Goal: Task Accomplishment & Management: Use online tool/utility

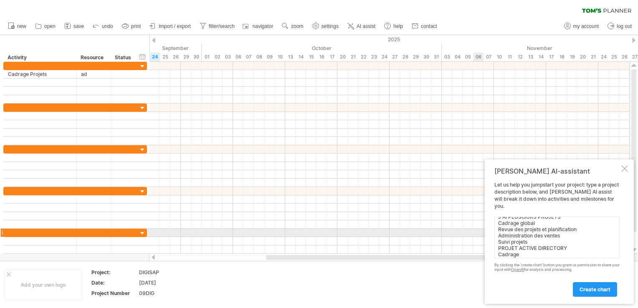
scroll to position [13, 0]
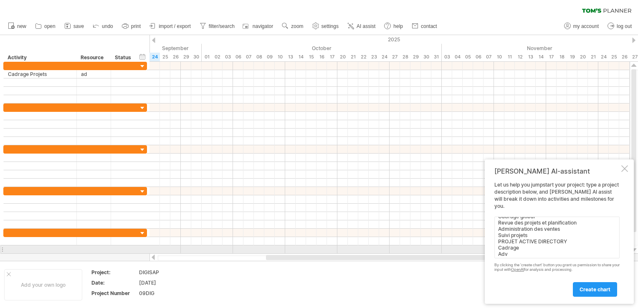
click at [559, 250] on textarea "J AI PLUSISURS PROJETS Cadrage global Revue des projets et planification Admini…" at bounding box center [556, 238] width 125 height 42
click at [561, 252] on textarea "J AI PLUSISURS PROJETS Cadrage global Revue des projets et planification Admini…" at bounding box center [556, 238] width 125 height 42
click at [567, 250] on textarea "J AI PLUSISURS PROJETS Cadrage global Revue des projets et planification Admini…" at bounding box center [556, 238] width 125 height 42
click at [570, 252] on textarea "J AI PLUSISURS PROJETS Cadrage global Revue des projets et planification Admini…" at bounding box center [556, 238] width 125 height 42
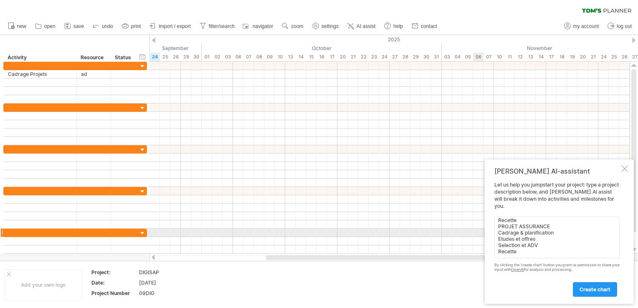
scroll to position [222, 0]
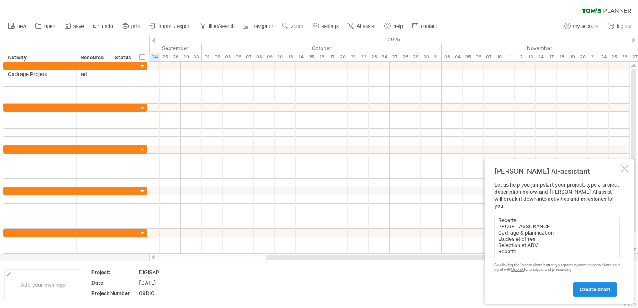
type textarea "J AI PLUSISURS PROJETS Cadrage global Revue des projets et planification Admini…"
click at [585, 288] on span "create chart" at bounding box center [594, 289] width 31 height 6
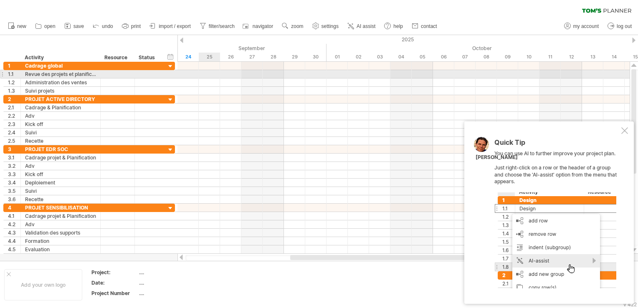
click at [211, 76] on div at bounding box center [403, 74] width 452 height 8
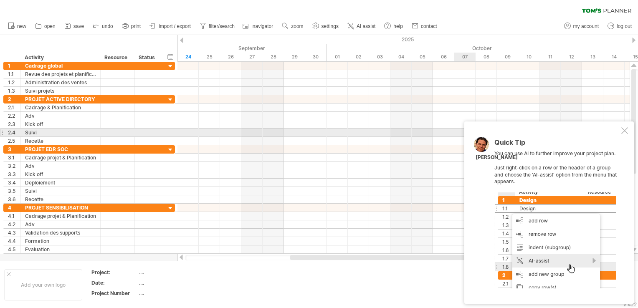
click at [626, 131] on div at bounding box center [624, 130] width 7 height 7
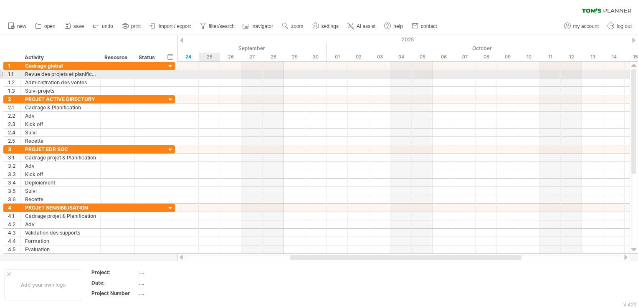
click at [214, 76] on div at bounding box center [403, 74] width 452 height 8
click at [210, 76] on div at bounding box center [403, 74] width 452 height 8
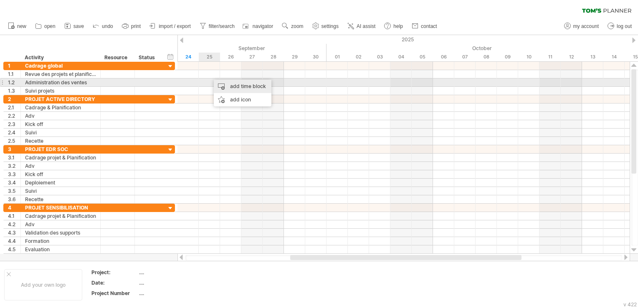
click at [238, 86] on div "add time block" at bounding box center [243, 86] width 58 height 13
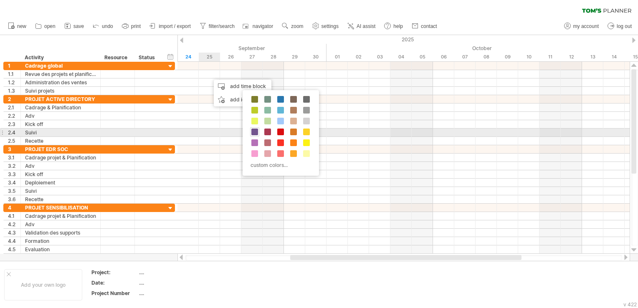
click at [255, 131] on span at bounding box center [254, 132] width 7 height 7
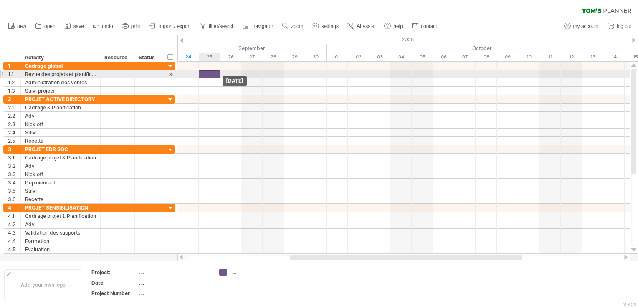
drag, startPoint x: 220, startPoint y: 72, endPoint x: 212, endPoint y: 73, distance: 8.5
click at [212, 73] on div at bounding box center [209, 74] width 21 height 8
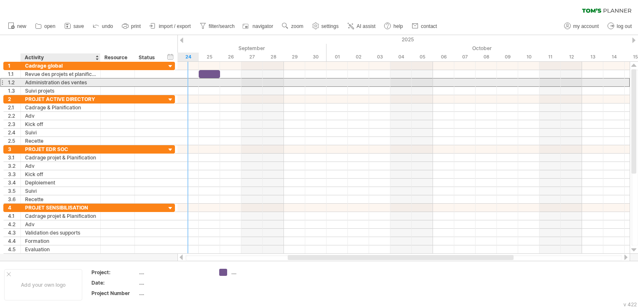
click at [75, 84] on div "Administration des ventes" at bounding box center [60, 82] width 71 height 8
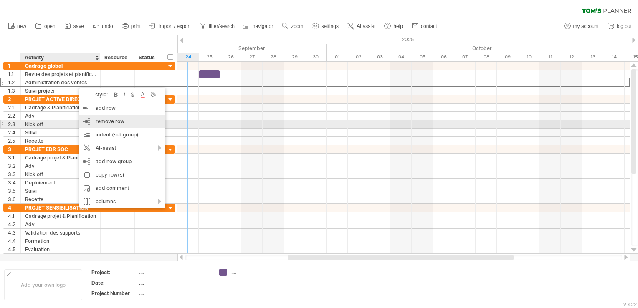
click at [103, 123] on span "remove row" at bounding box center [110, 121] width 29 height 6
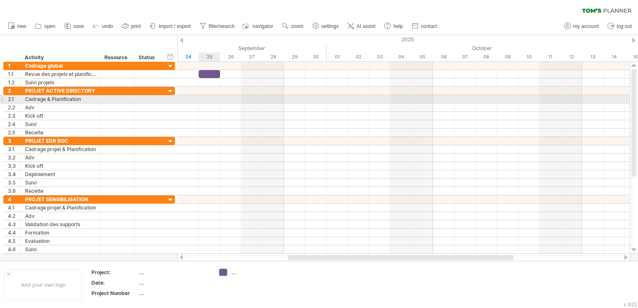
click at [207, 99] on div at bounding box center [403, 99] width 452 height 8
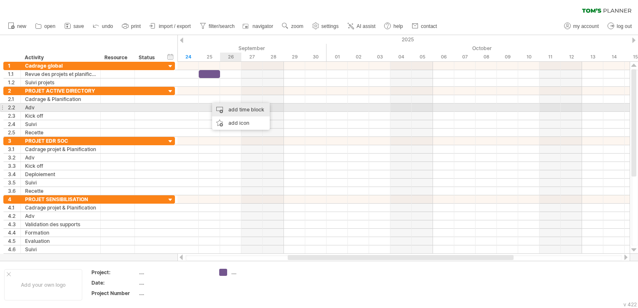
click at [234, 109] on div "add time block" at bounding box center [241, 109] width 58 height 13
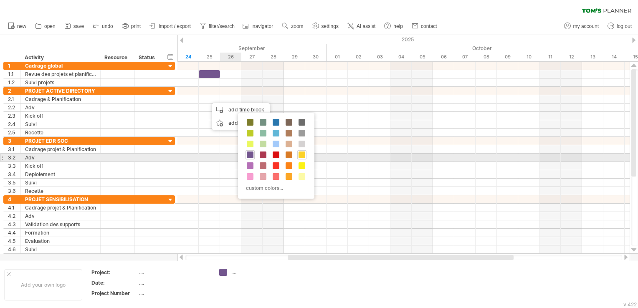
click at [300, 156] on span at bounding box center [301, 154] width 7 height 7
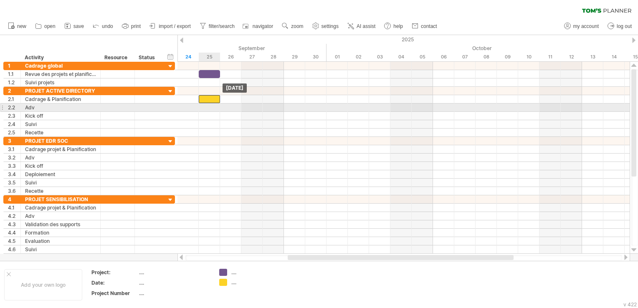
drag, startPoint x: 224, startPoint y: 101, endPoint x: 213, endPoint y: 104, distance: 11.3
click at [213, 104] on div "[DATE] [DATE]" at bounding box center [403, 158] width 452 height 192
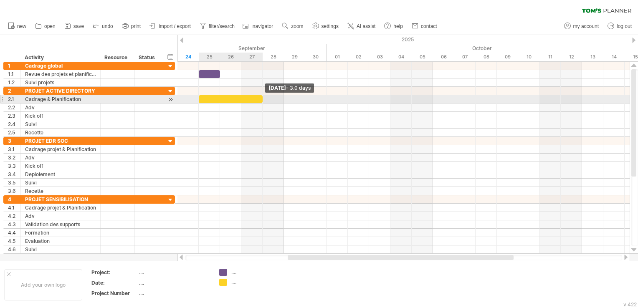
drag, startPoint x: 218, startPoint y: 101, endPoint x: 263, endPoint y: 102, distance: 45.1
click at [263, 102] on span at bounding box center [262, 99] width 3 height 8
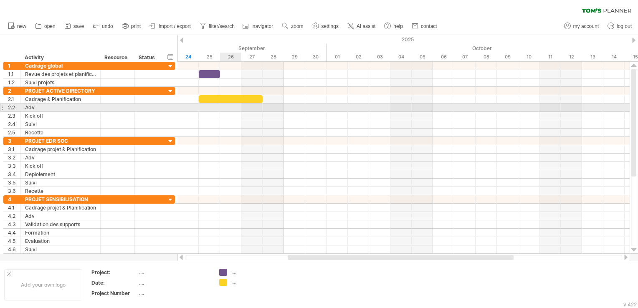
click at [234, 107] on div at bounding box center [403, 107] width 452 height 8
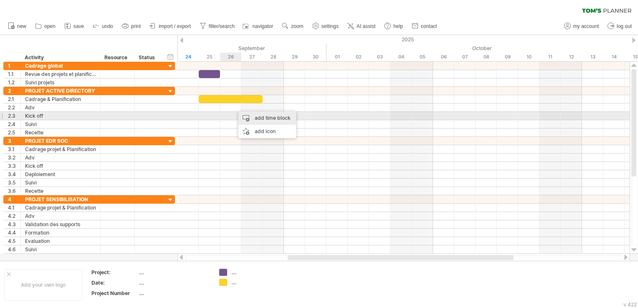
click at [252, 118] on div "add time block" at bounding box center [267, 117] width 58 height 13
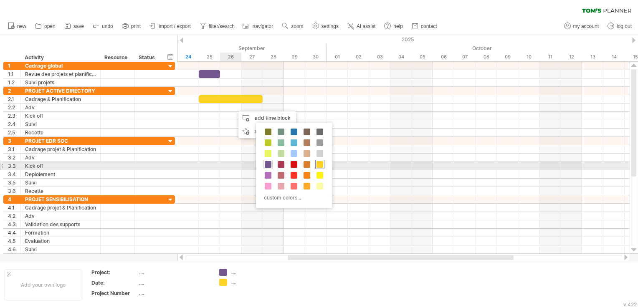
click at [319, 164] on span at bounding box center [319, 164] width 7 height 7
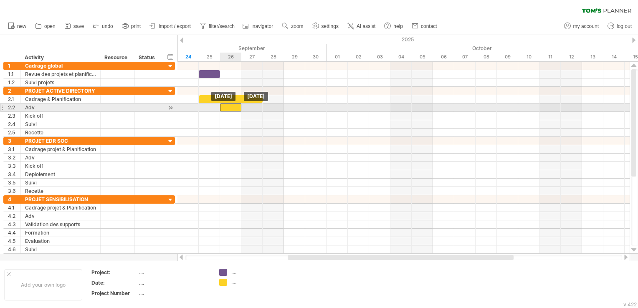
drag, startPoint x: 245, startPoint y: 109, endPoint x: 236, endPoint y: 111, distance: 8.9
click at [236, 111] on div at bounding box center [230, 107] width 21 height 8
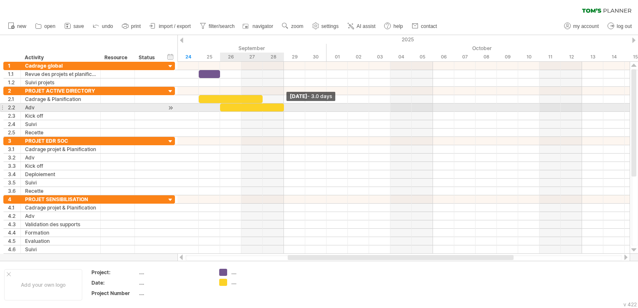
drag, startPoint x: 241, startPoint y: 111, endPoint x: 282, endPoint y: 111, distance: 41.7
click at [282, 111] on div "[DATE] - 3.0 days [DATE]" at bounding box center [403, 158] width 452 height 192
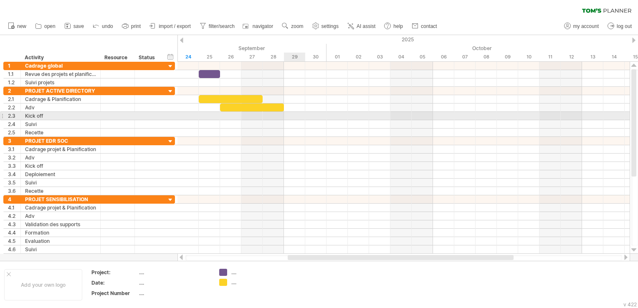
click at [291, 113] on div at bounding box center [403, 116] width 452 height 8
click at [294, 116] on div at bounding box center [403, 116] width 452 height 8
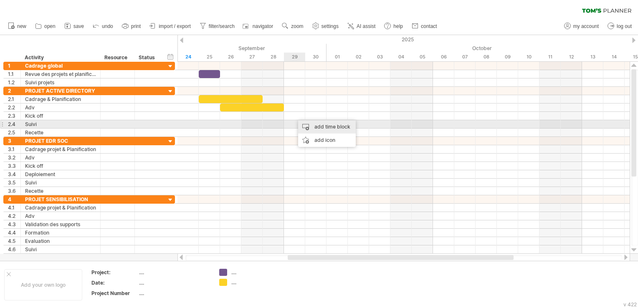
click at [312, 126] on div "add time block" at bounding box center [327, 126] width 58 height 13
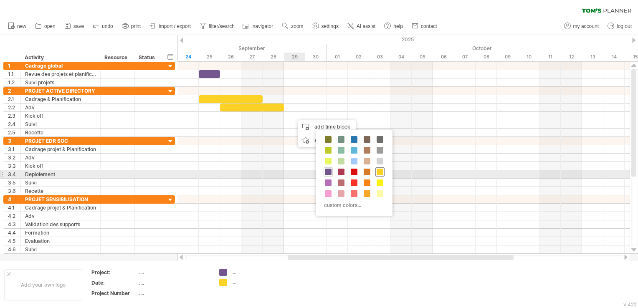
click at [379, 171] on span at bounding box center [379, 172] width 7 height 7
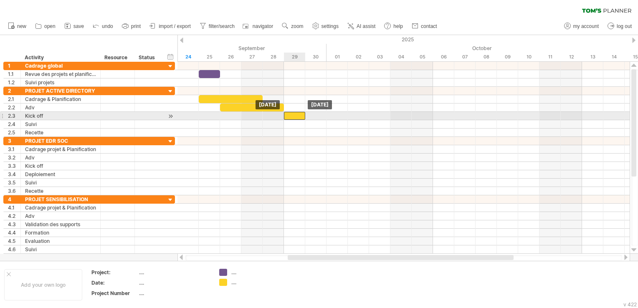
drag, startPoint x: 305, startPoint y: 118, endPoint x: 297, endPoint y: 118, distance: 8.0
click at [297, 118] on div at bounding box center [294, 116] width 21 height 8
click at [170, 117] on div at bounding box center [170, 116] width 8 height 9
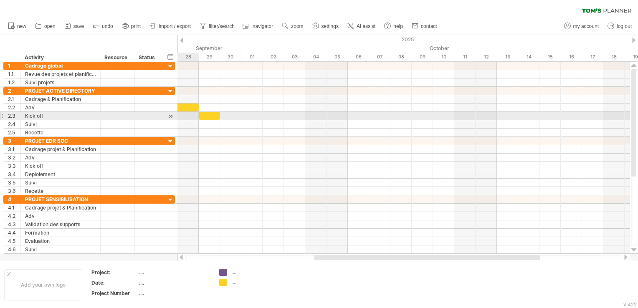
click at [170, 117] on div at bounding box center [170, 116] width 8 height 9
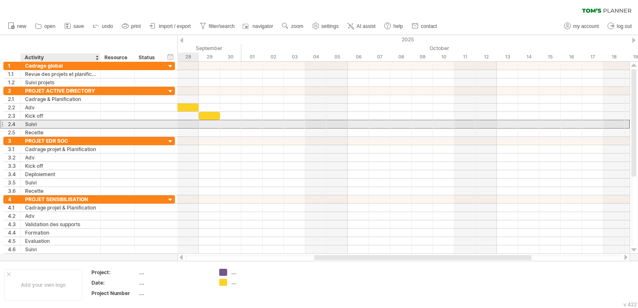
click at [43, 123] on div "Suivi" at bounding box center [60, 124] width 71 height 8
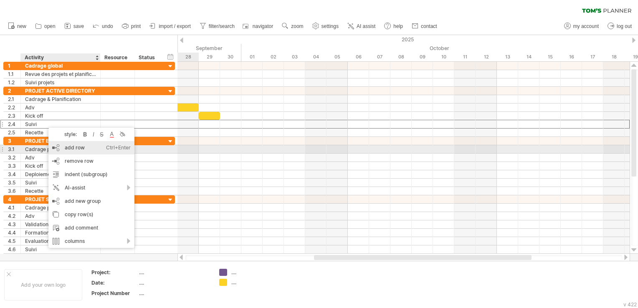
click at [76, 145] on div "add row Ctrl+Enter Cmd+Enter" at bounding box center [91, 147] width 86 height 13
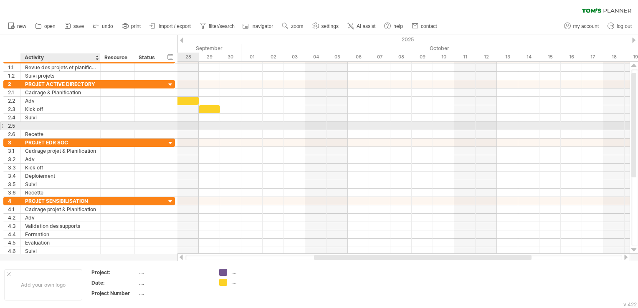
click at [53, 124] on div at bounding box center [60, 126] width 71 height 8
type input "*****"
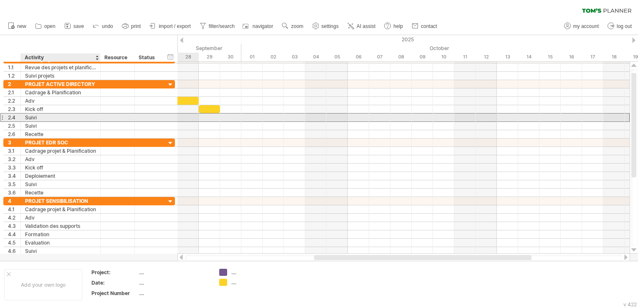
click at [87, 116] on div "Suivi" at bounding box center [60, 117] width 71 height 8
click at [87, 116] on input "*****" at bounding box center [60, 117] width 71 height 8
type input "*****"
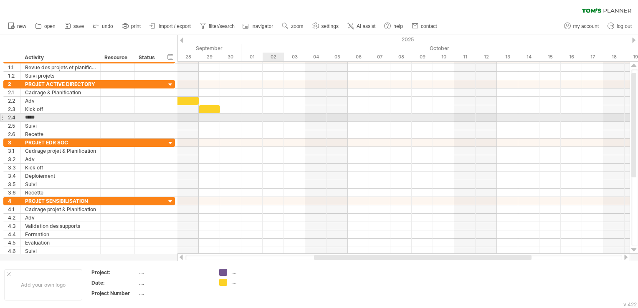
click at [275, 118] on div at bounding box center [403, 117] width 452 height 8
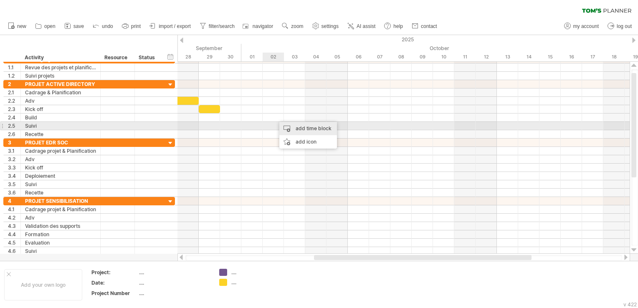
click at [294, 128] on div "add time block" at bounding box center [308, 128] width 58 height 13
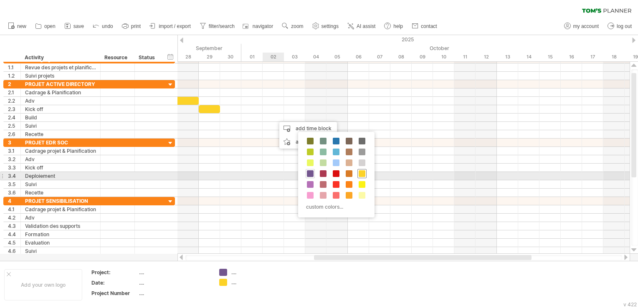
click at [364, 174] on span at bounding box center [361, 173] width 7 height 7
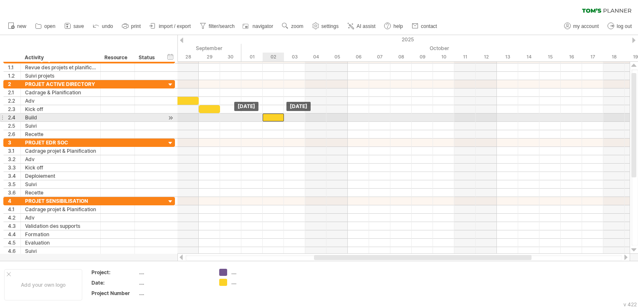
drag, startPoint x: 282, startPoint y: 117, endPoint x: 271, endPoint y: 119, distance: 11.5
click at [271, 119] on div at bounding box center [272, 117] width 21 height 8
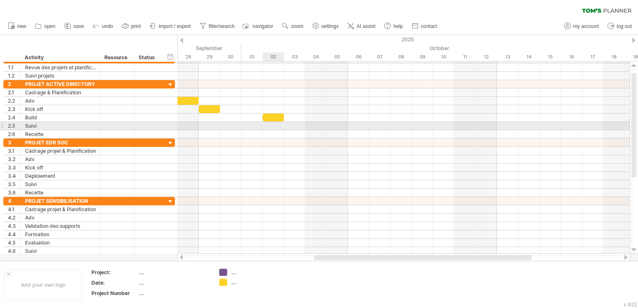
click at [276, 126] on div at bounding box center [403, 126] width 452 height 8
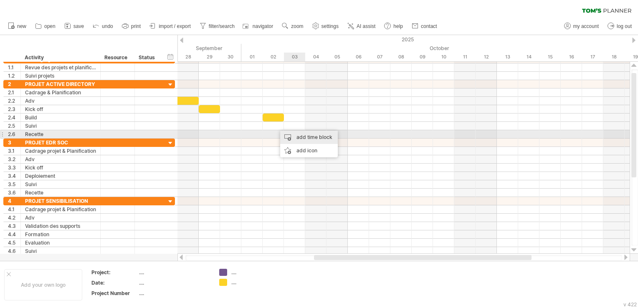
click at [296, 136] on div "add time block" at bounding box center [309, 137] width 58 height 13
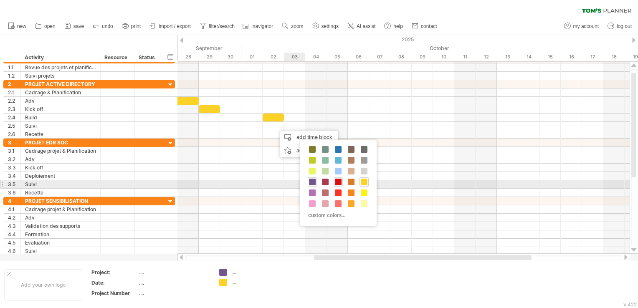
click at [338, 183] on span at bounding box center [338, 182] width 7 height 7
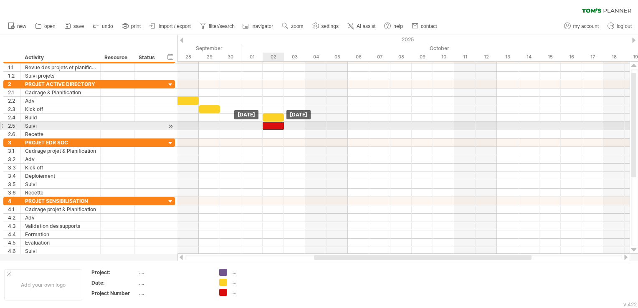
drag, startPoint x: 289, startPoint y: 125, endPoint x: 276, endPoint y: 125, distance: 12.9
click at [276, 125] on div at bounding box center [272, 126] width 21 height 8
click at [377, 126] on div at bounding box center [403, 126] width 452 height 8
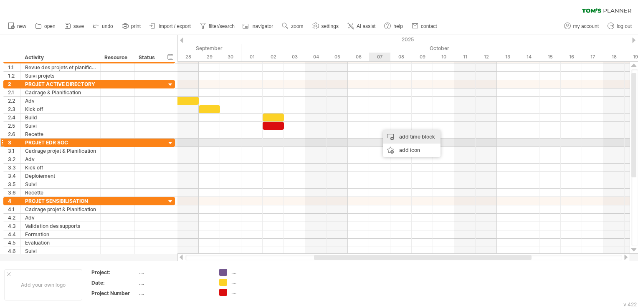
click at [401, 141] on div "add time block" at bounding box center [412, 136] width 58 height 13
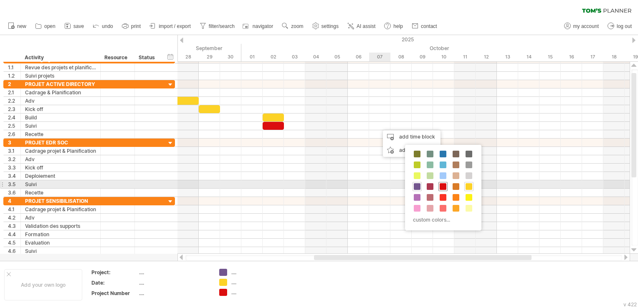
click at [439, 185] on span at bounding box center [442, 186] width 7 height 7
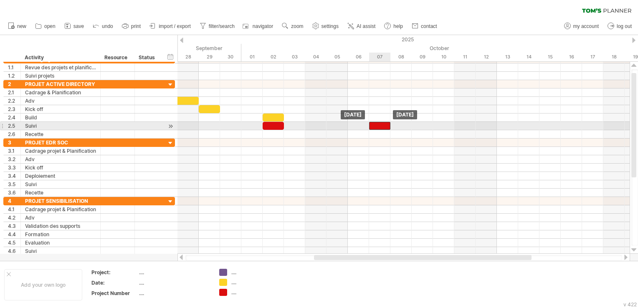
drag, startPoint x: 392, startPoint y: 123, endPoint x: 383, endPoint y: 123, distance: 9.6
click at [383, 123] on div at bounding box center [379, 126] width 21 height 8
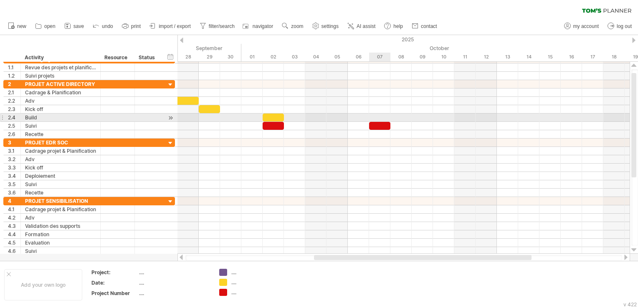
click at [382, 115] on div at bounding box center [403, 117] width 452 height 8
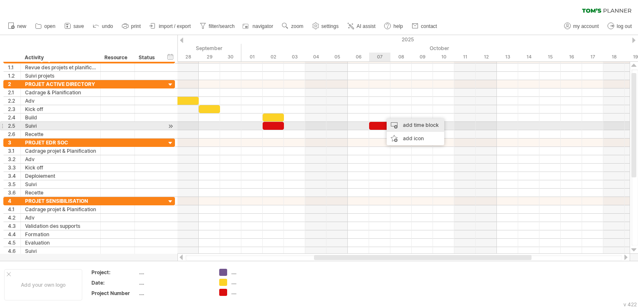
click at [401, 124] on div "add time block" at bounding box center [415, 124] width 58 height 13
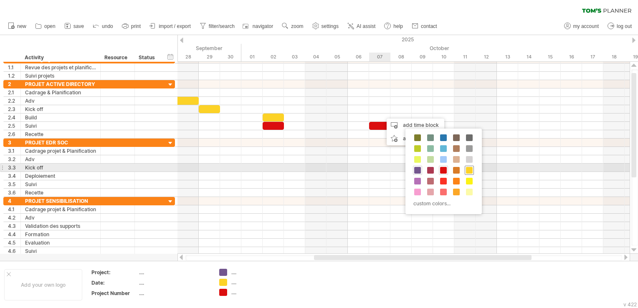
click at [469, 171] on span at bounding box center [469, 170] width 7 height 7
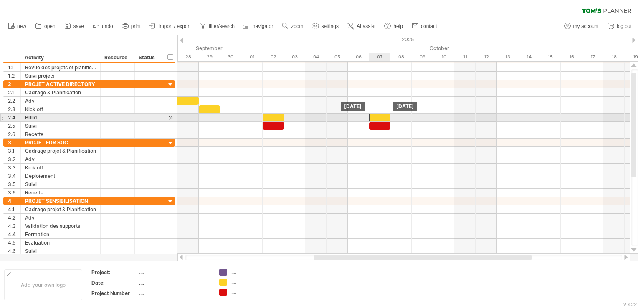
drag, startPoint x: 390, startPoint y: 114, endPoint x: 381, endPoint y: 114, distance: 9.6
click at [381, 114] on div at bounding box center [379, 117] width 21 height 8
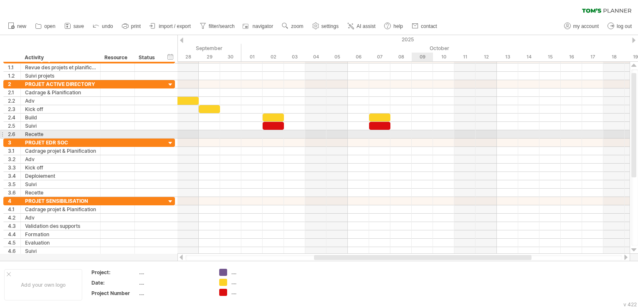
click at [423, 133] on div at bounding box center [403, 134] width 452 height 8
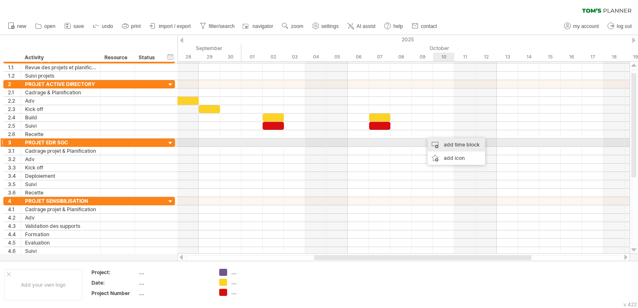
click at [448, 144] on div "add time block" at bounding box center [456, 144] width 58 height 13
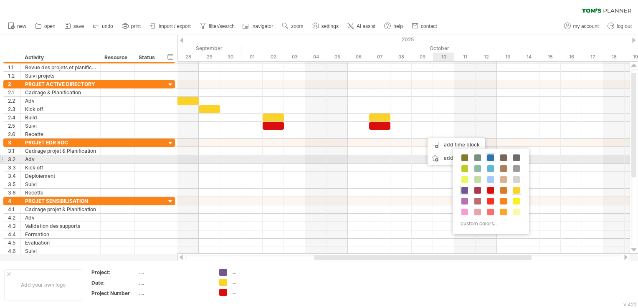
click at [493, 158] on div at bounding box center [490, 157] width 9 height 9
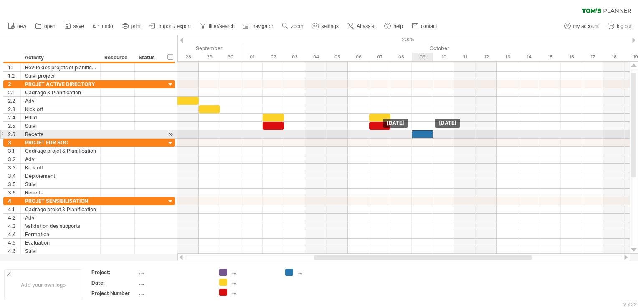
drag, startPoint x: 432, startPoint y: 132, endPoint x: 424, endPoint y: 132, distance: 8.4
click at [424, 132] on div at bounding box center [421, 134] width 21 height 8
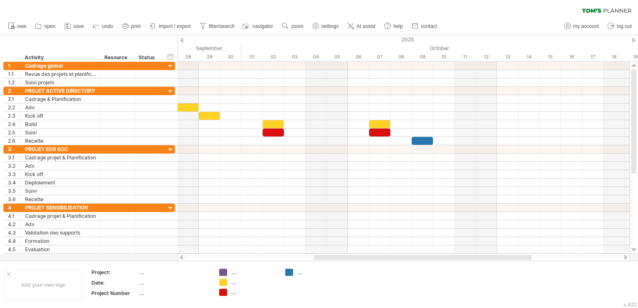
click at [182, 40] on div at bounding box center [181, 40] width 3 height 5
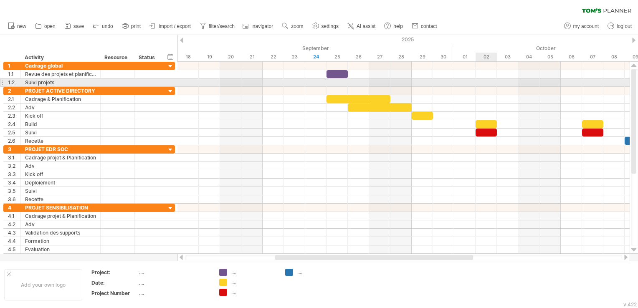
click at [486, 83] on div at bounding box center [403, 82] width 452 height 8
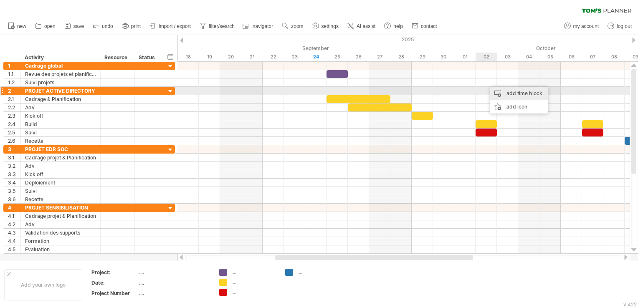
click at [513, 92] on div "add time block" at bounding box center [519, 93] width 58 height 13
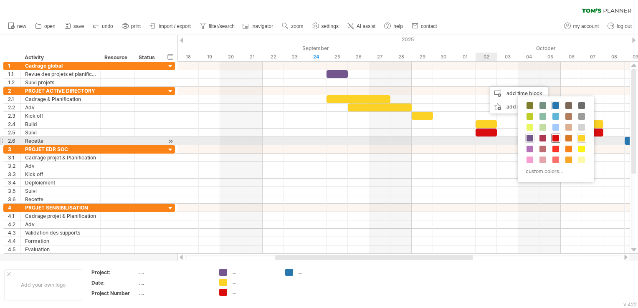
click at [556, 139] on span at bounding box center [555, 138] width 7 height 7
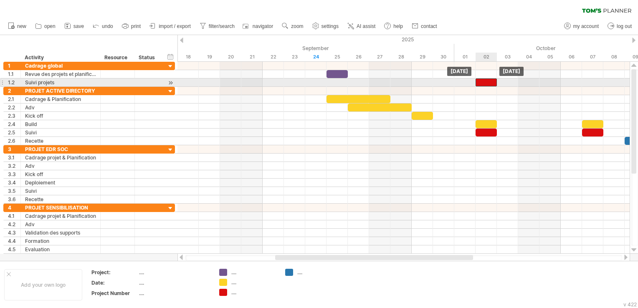
drag, startPoint x: 500, startPoint y: 81, endPoint x: 489, endPoint y: 81, distance: 11.3
click at [489, 81] on div at bounding box center [485, 82] width 21 height 8
click at [592, 81] on div at bounding box center [403, 82] width 452 height 8
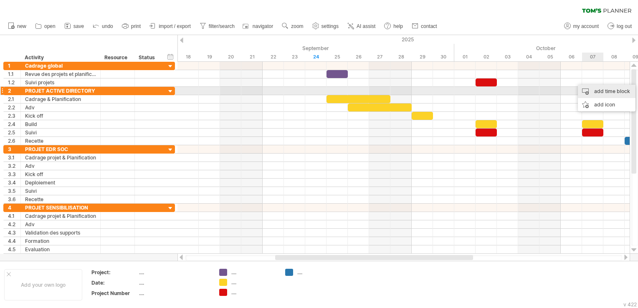
click at [601, 93] on div "add time block" at bounding box center [606, 91] width 58 height 13
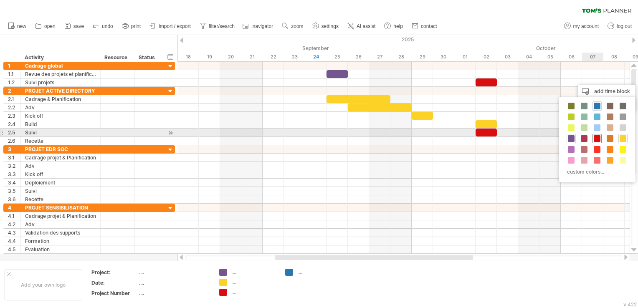
click at [597, 136] on span at bounding box center [596, 138] width 7 height 7
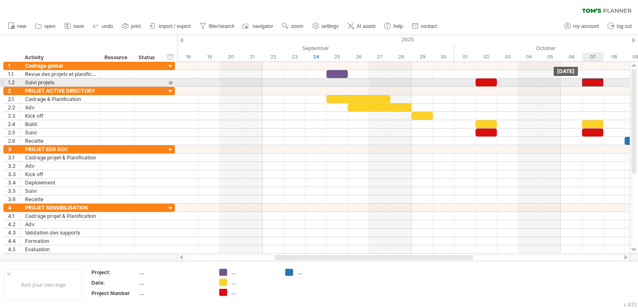
drag, startPoint x: 602, startPoint y: 81, endPoint x: 592, endPoint y: 81, distance: 10.0
click at [592, 81] on div at bounding box center [592, 82] width 21 height 8
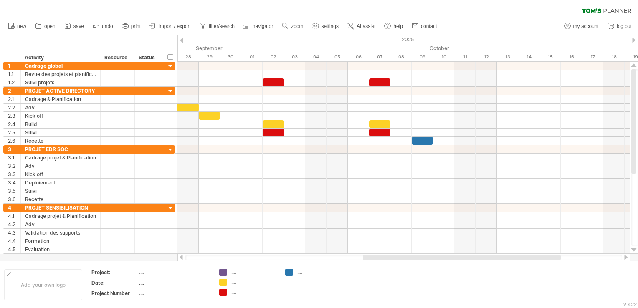
drag, startPoint x: 444, startPoint y: 257, endPoint x: 532, endPoint y: 258, distance: 87.6
click at [532, 258] on div at bounding box center [462, 257] width 198 height 5
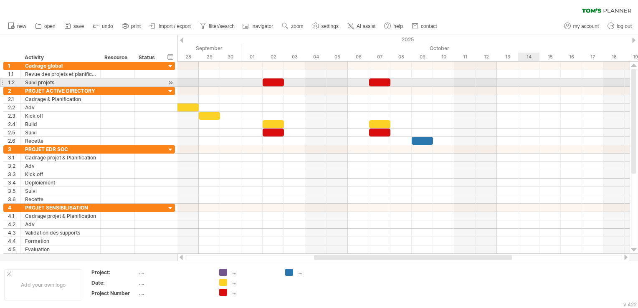
click at [532, 83] on div at bounding box center [403, 82] width 452 height 8
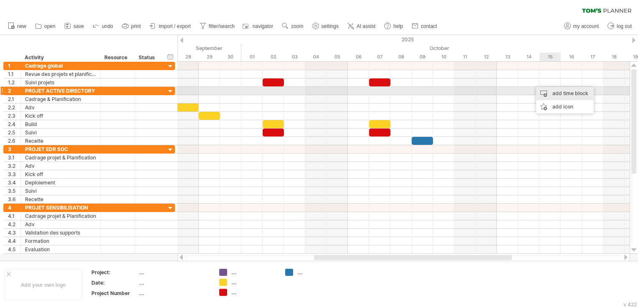
click at [552, 91] on div "add time block" at bounding box center [565, 93] width 58 height 13
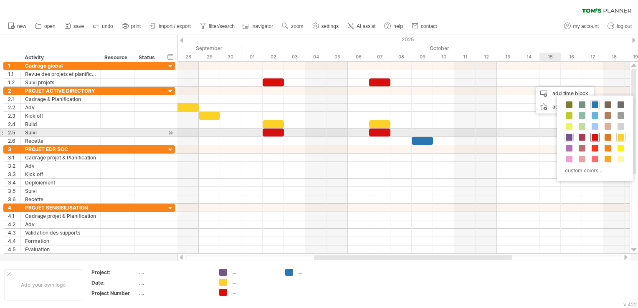
click at [594, 135] on span at bounding box center [594, 137] width 7 height 7
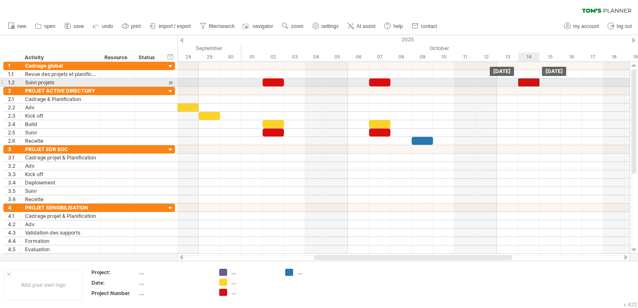
drag, startPoint x: 541, startPoint y: 82, endPoint x: 531, endPoint y: 81, distance: 9.7
click at [531, 81] on div at bounding box center [528, 82] width 21 height 8
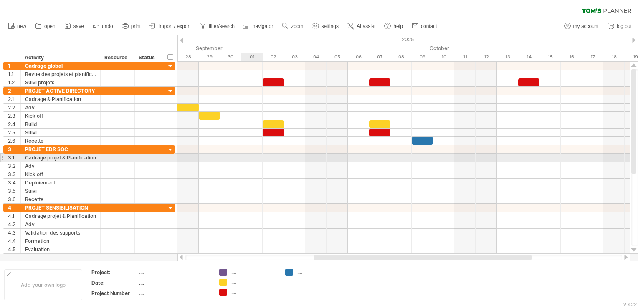
click at [252, 154] on div at bounding box center [403, 158] width 452 height 8
click at [252, 155] on div at bounding box center [403, 158] width 452 height 8
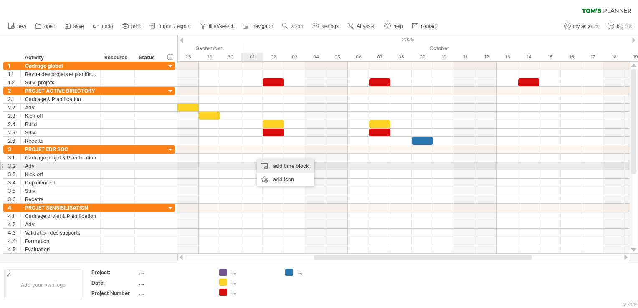
click at [277, 169] on div "add time block" at bounding box center [286, 165] width 58 height 13
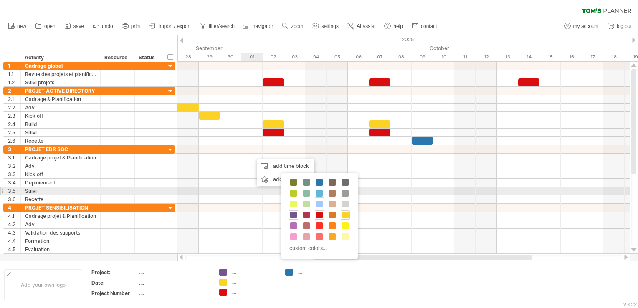
click at [318, 192] on span at bounding box center [319, 193] width 7 height 7
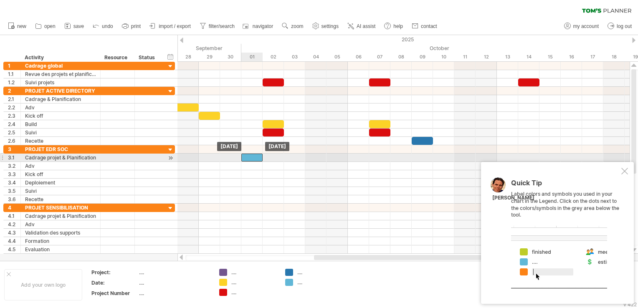
drag, startPoint x: 268, startPoint y: 157, endPoint x: 259, endPoint y: 157, distance: 9.2
click at [259, 157] on div at bounding box center [251, 158] width 21 height 8
